Goal: Check status: Check status

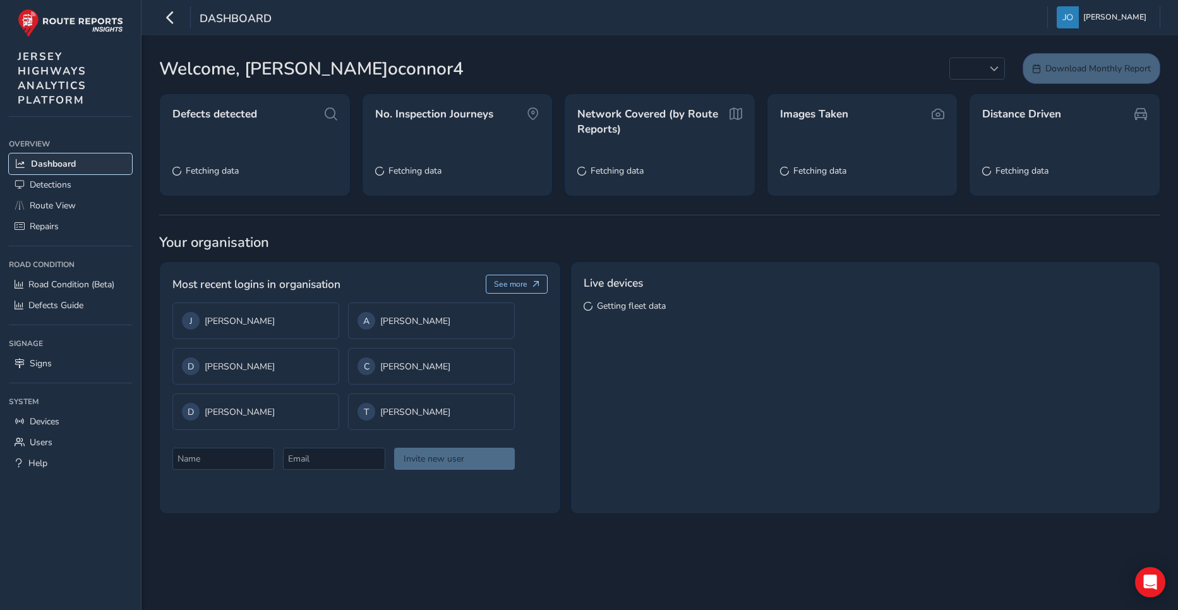
click at [66, 162] on span "Dashboard" at bounding box center [53, 164] width 45 height 12
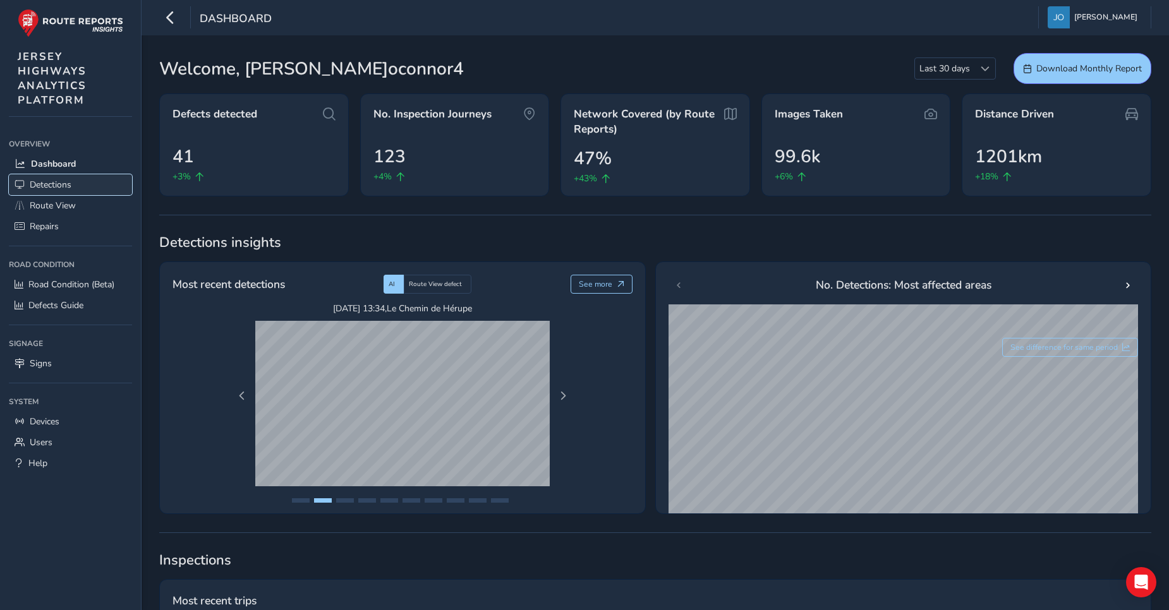
click at [51, 182] on span "Detections" at bounding box center [51, 185] width 42 height 12
